Goal: Unclear: Browse casually

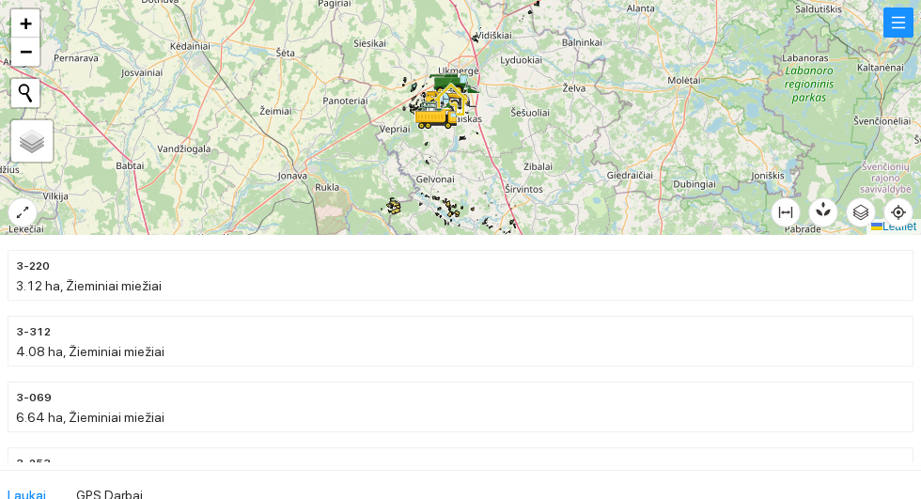
click at [914, 201] on div at bounding box center [460, 117] width 921 height 235
click at [900, 214] on icon "aim" at bounding box center [899, 213] width 4 height 4
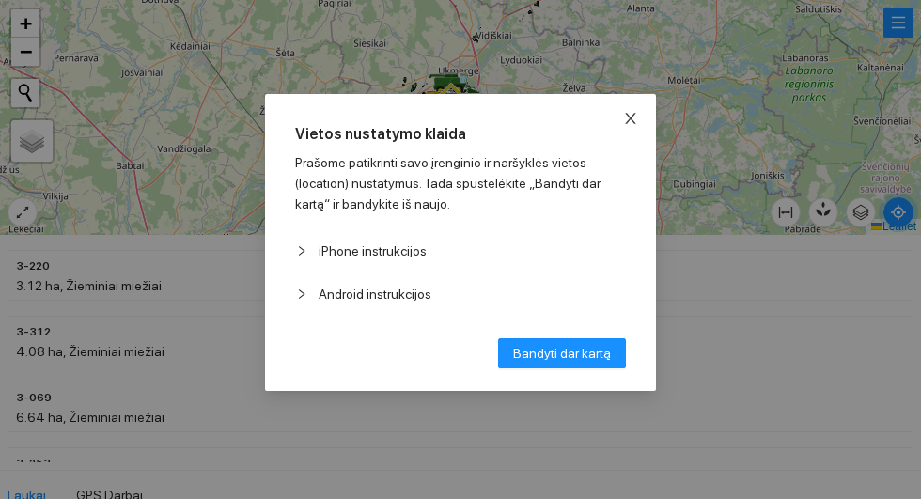
click at [636, 114] on icon "close" at bounding box center [630, 118] width 15 height 15
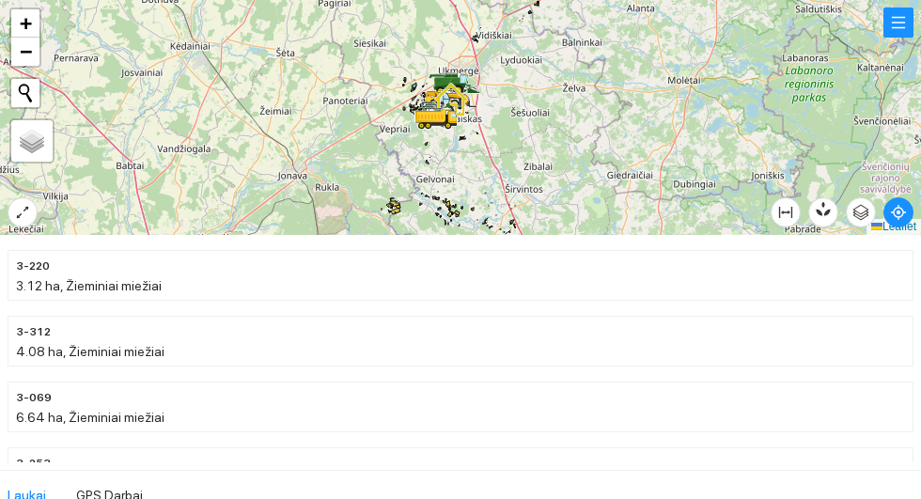
click at [32, 183] on div at bounding box center [460, 117] width 921 height 235
click at [25, 192] on div at bounding box center [460, 117] width 921 height 235
click at [7, 204] on div at bounding box center [460, 117] width 921 height 235
click at [27, 198] on div at bounding box center [460, 117] width 921 height 235
click at [15, 210] on icon "expand-alt" at bounding box center [22, 212] width 15 height 15
